Goal: Check status: Check status

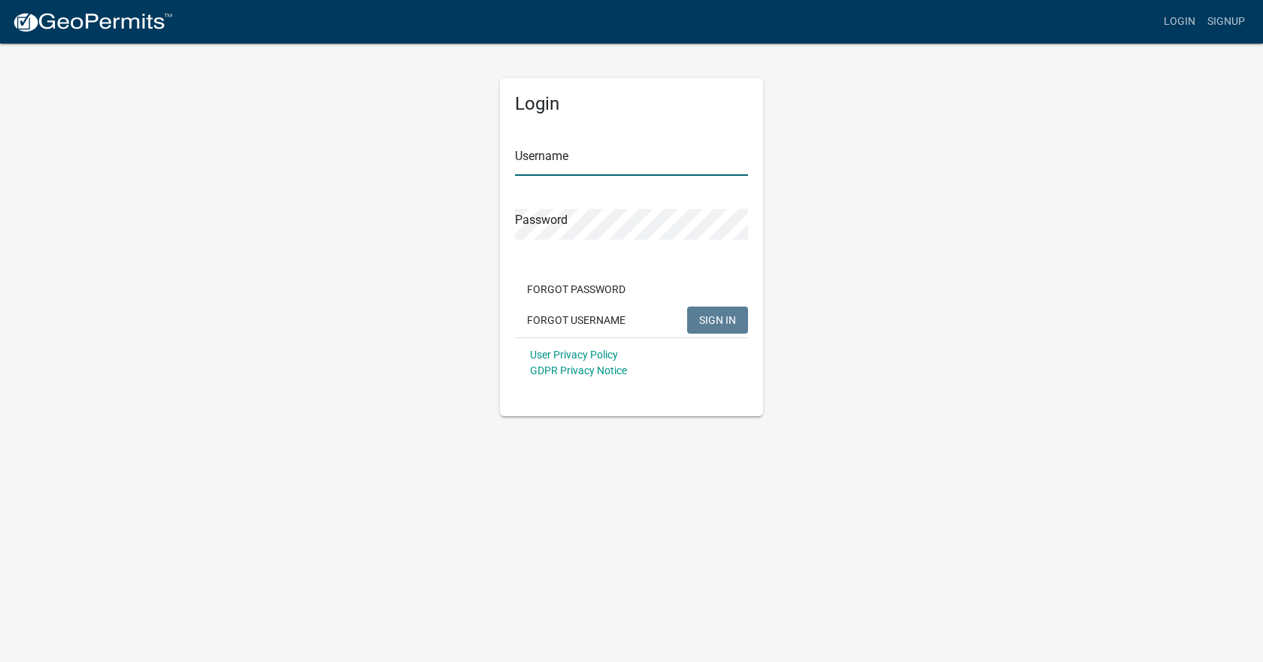
type input "[EMAIL_ADDRESS][DOMAIN_NAME]"
click at [713, 325] on span "SIGN IN" at bounding box center [717, 319] width 37 height 12
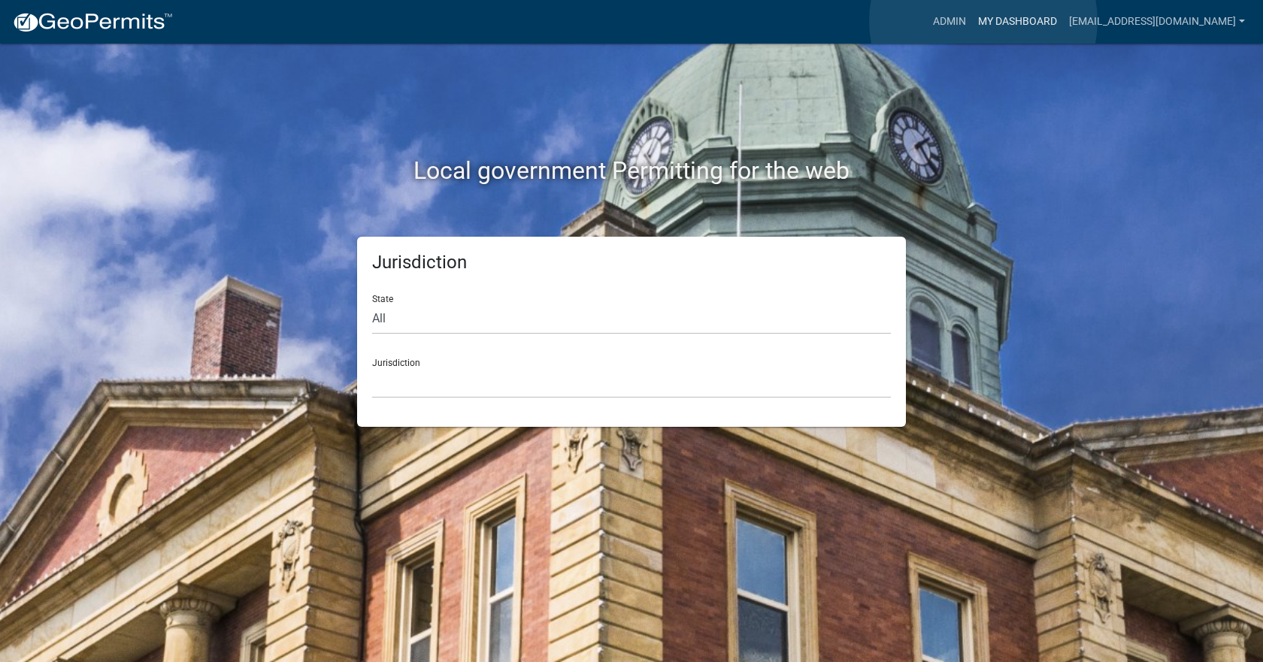
click at [983, 21] on link "My Dashboard" at bounding box center [1017, 22] width 91 height 29
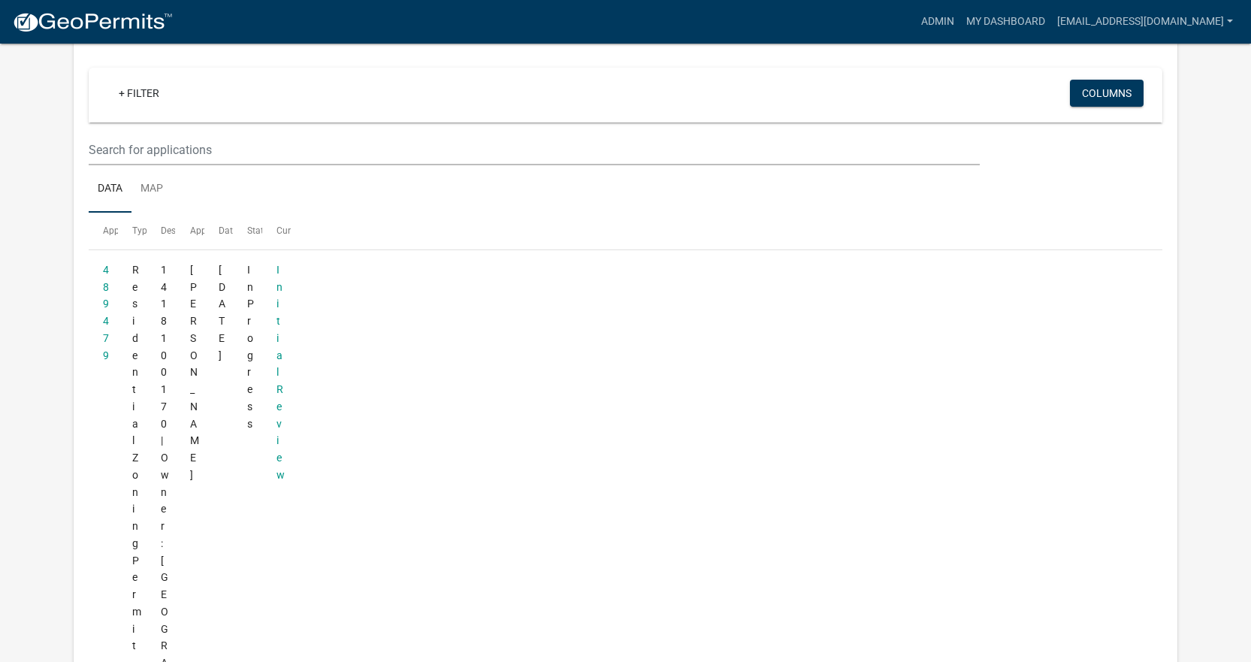
scroll to position [252, 0]
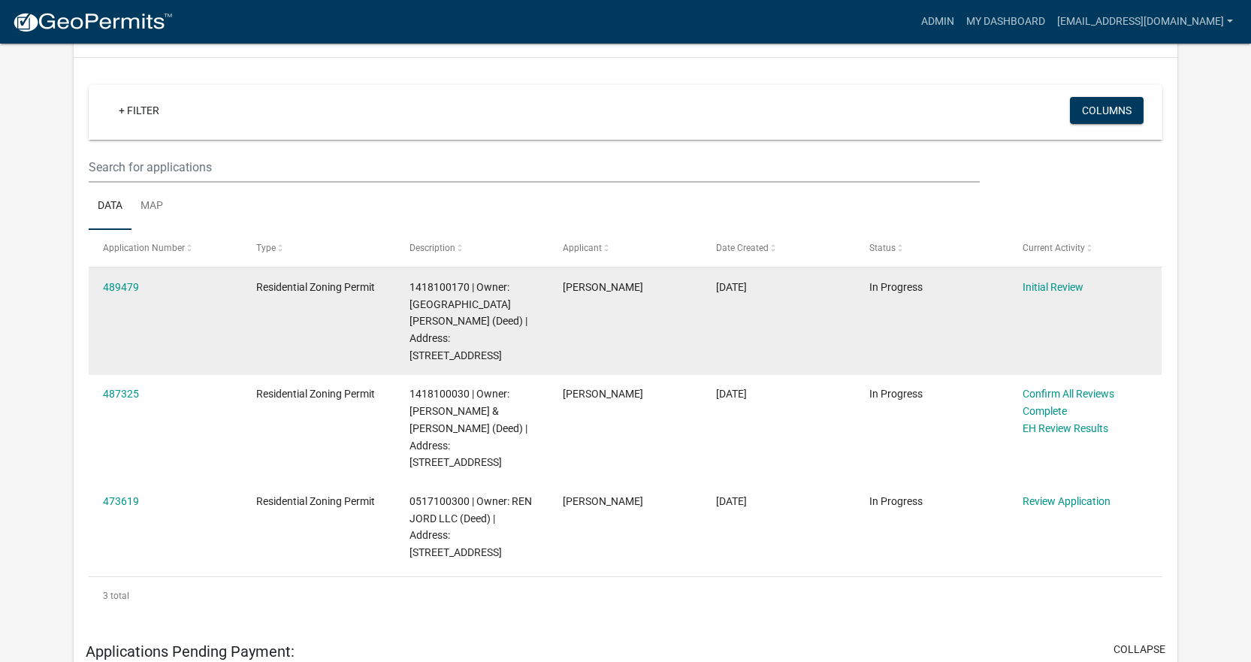
click at [507, 322] on span "1418100170 | Owner: [GEOGRAPHIC_DATA][PERSON_NAME] (Deed) | Address: [STREET_AD…" at bounding box center [469, 321] width 118 height 80
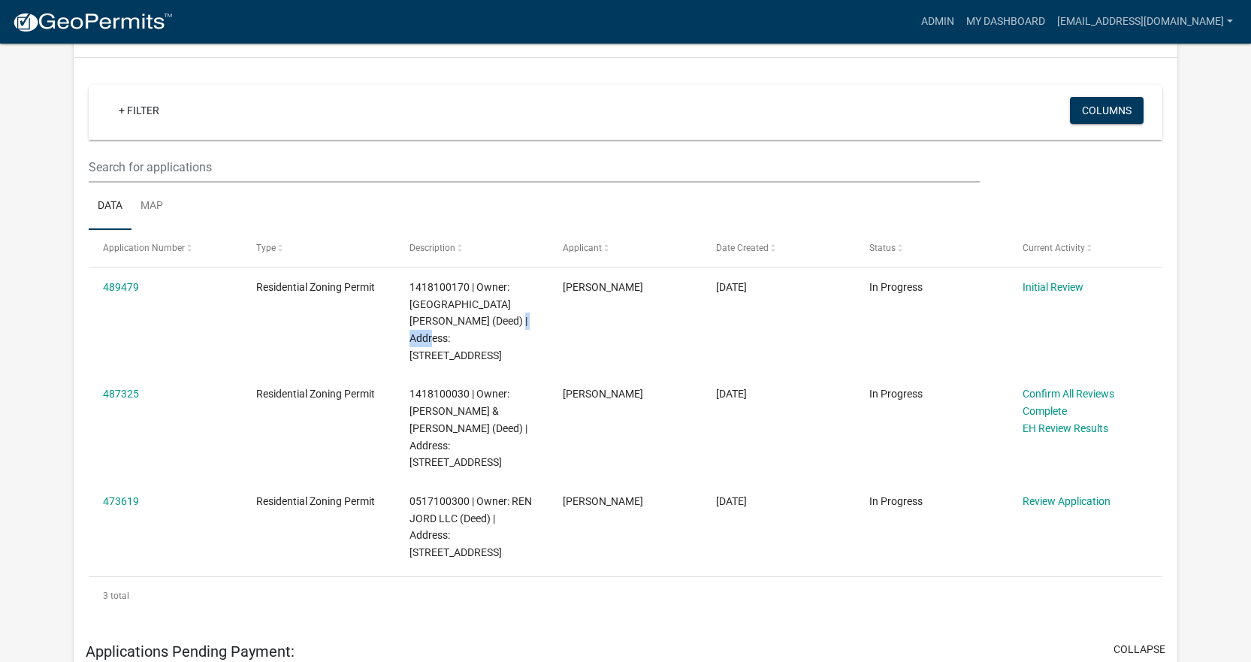
copy span "56246"
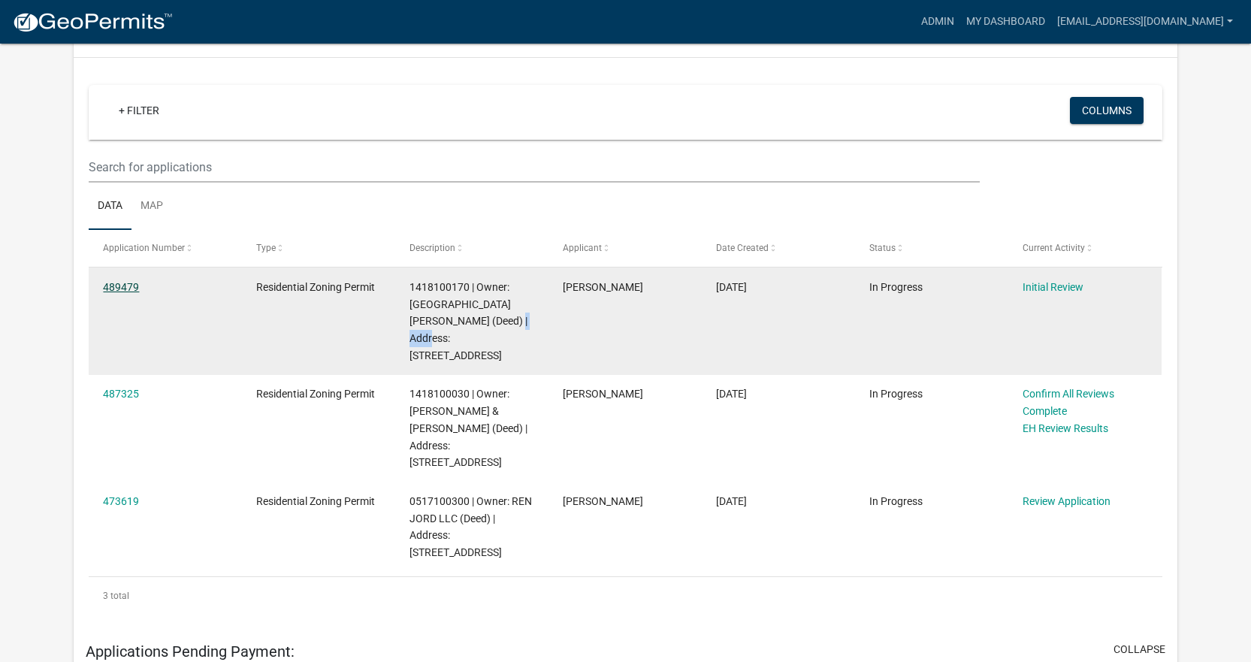
click at [110, 281] on link "489479" at bounding box center [121, 287] width 36 height 12
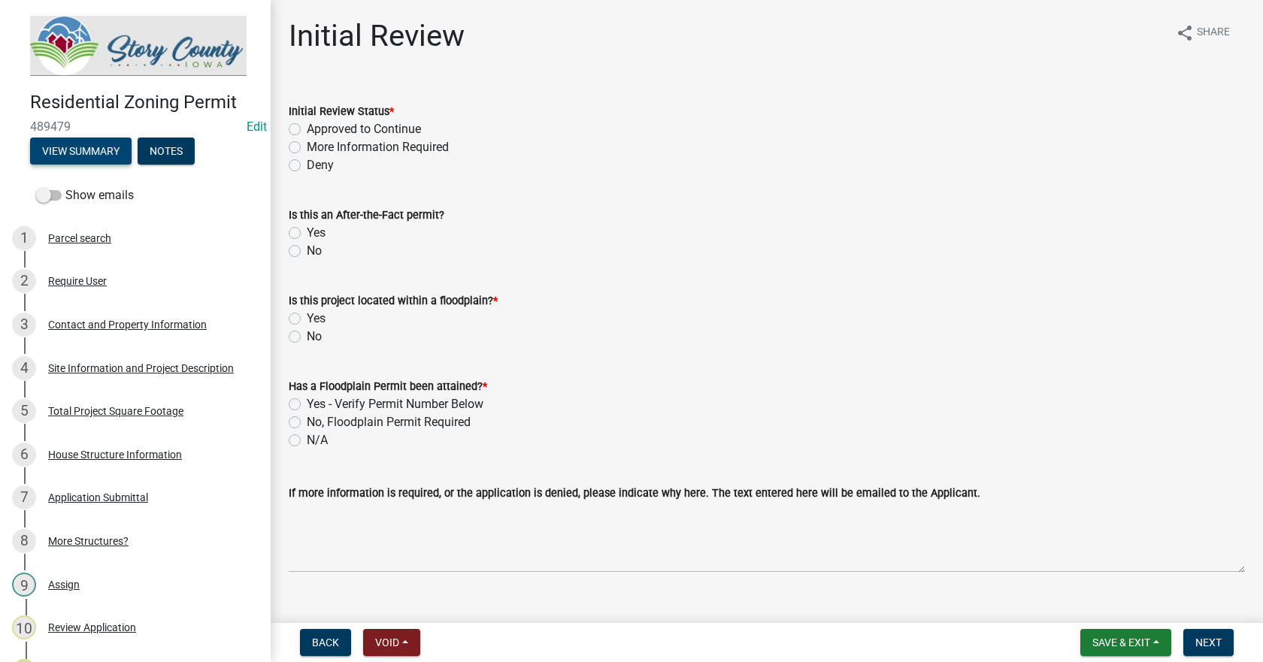
click at [86, 148] on button "View Summary" at bounding box center [80, 151] width 101 height 27
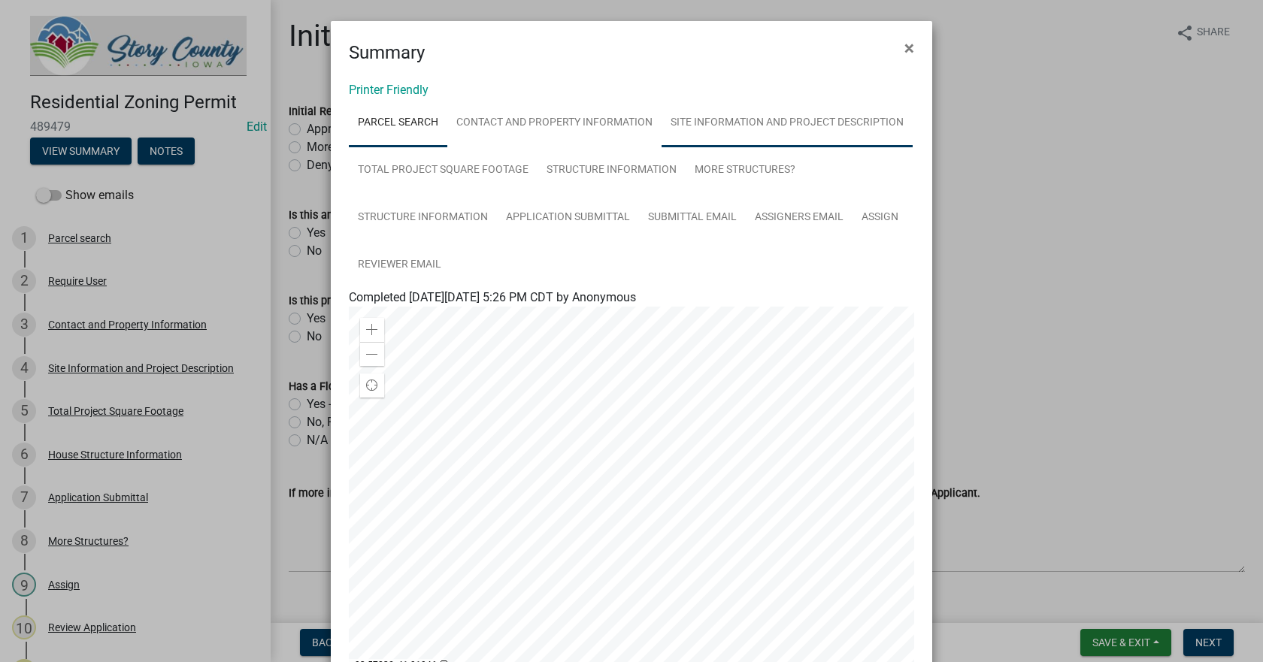
click at [699, 128] on link "Site Information and Project Description" at bounding box center [786, 123] width 251 height 48
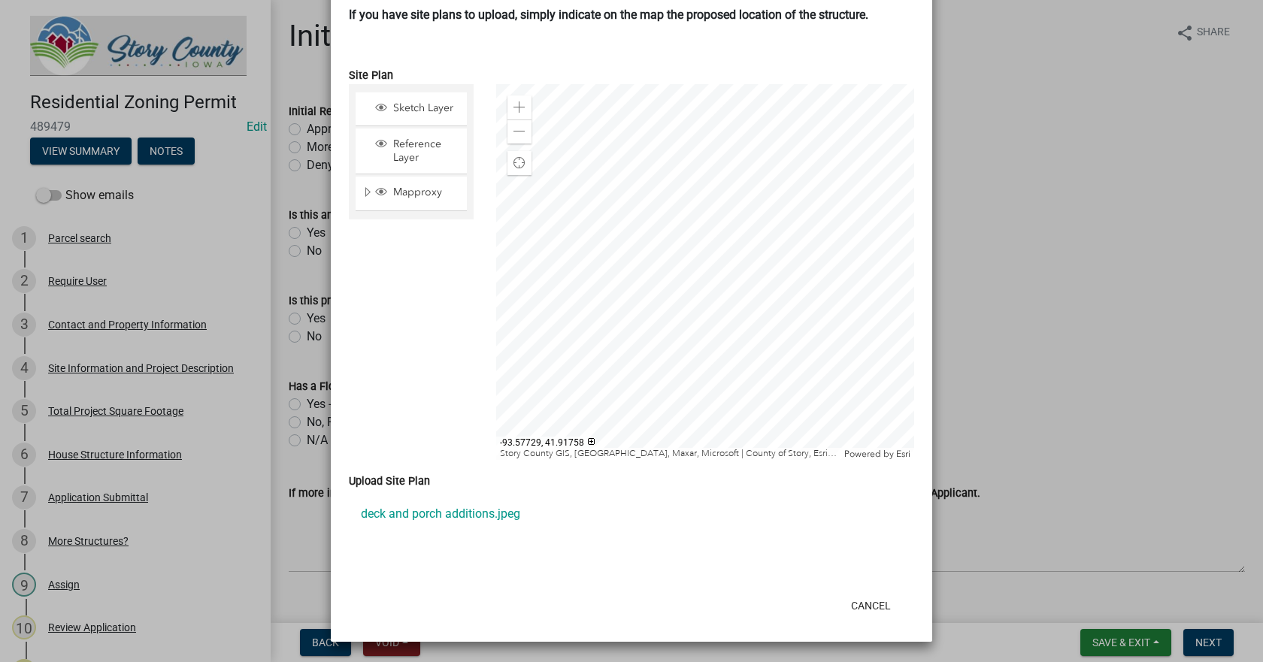
scroll to position [1088, 0]
click at [452, 513] on link "deck and porch additions.jpeg" at bounding box center [631, 513] width 565 height 36
